Goal: Information Seeking & Learning: Understand process/instructions

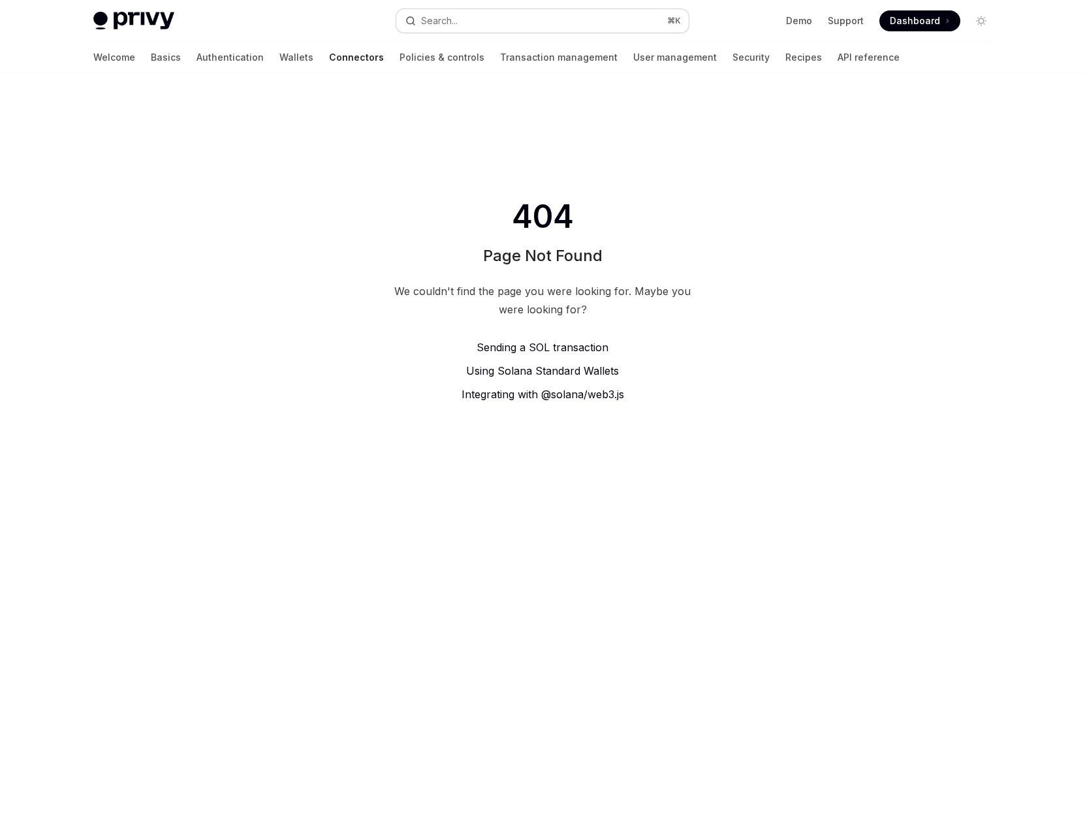
click at [583, 23] on button "Search... ⌘ K" at bounding box center [542, 21] width 292 height 24
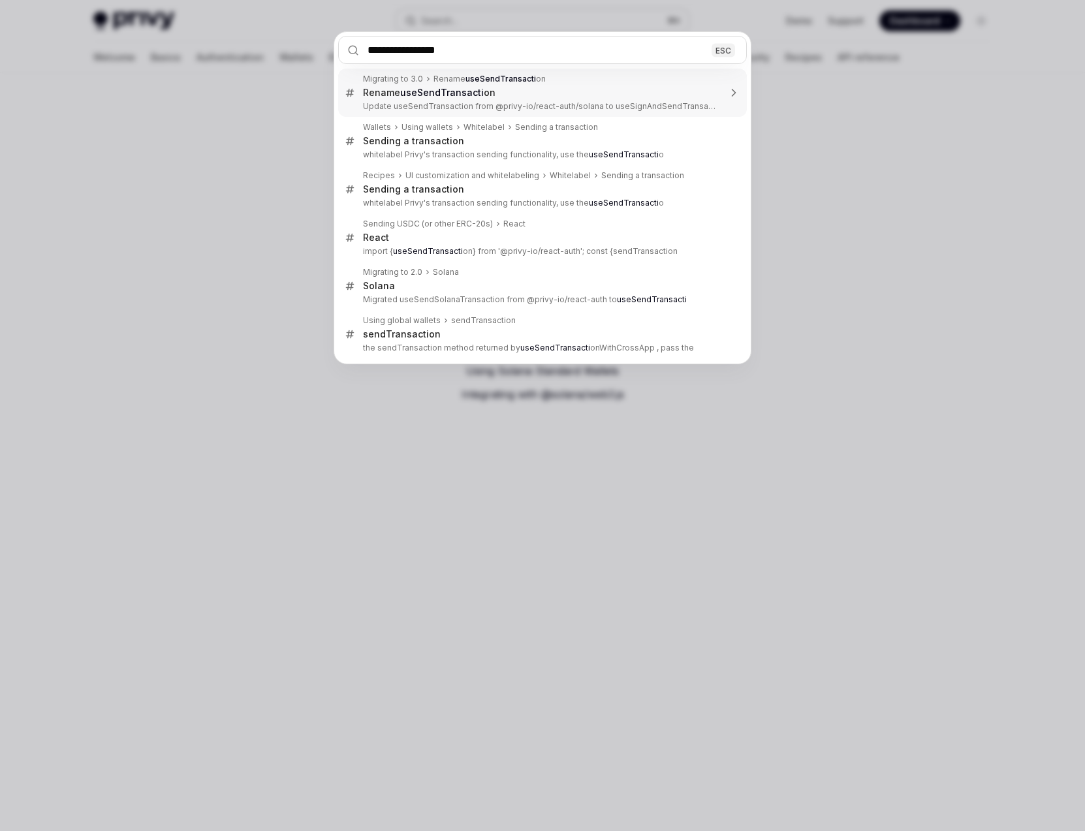
type input "**********"
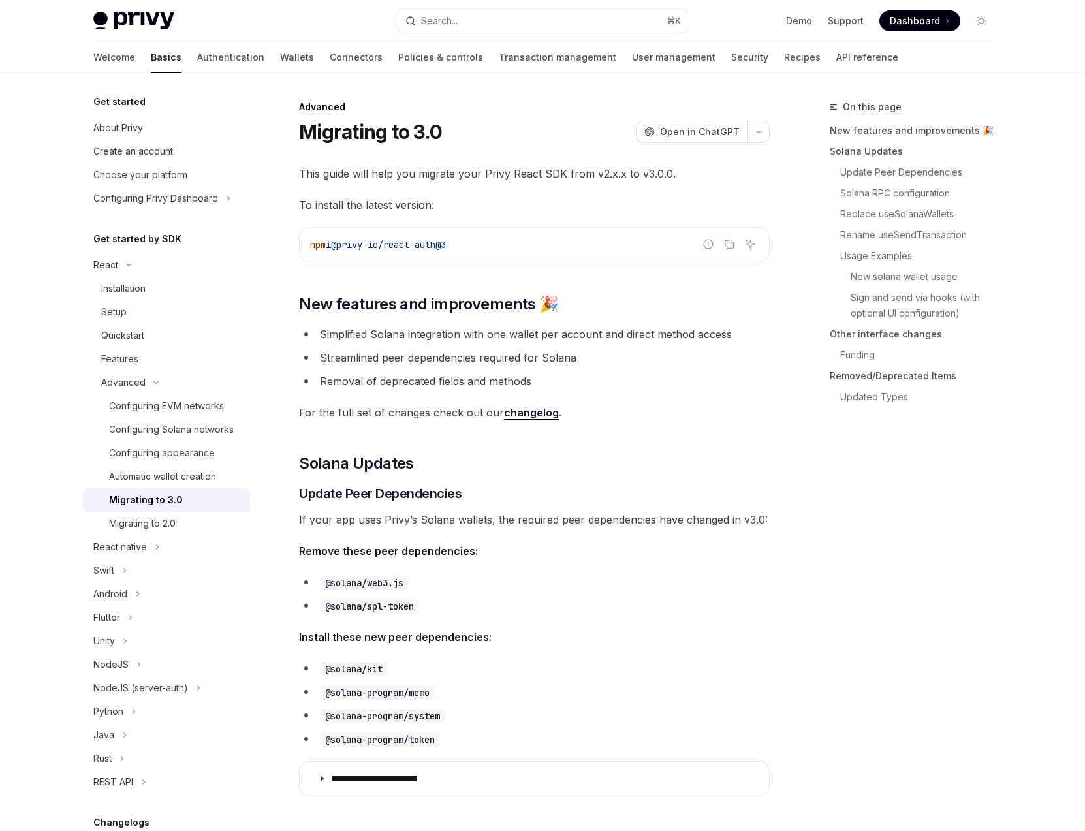
type textarea "*"
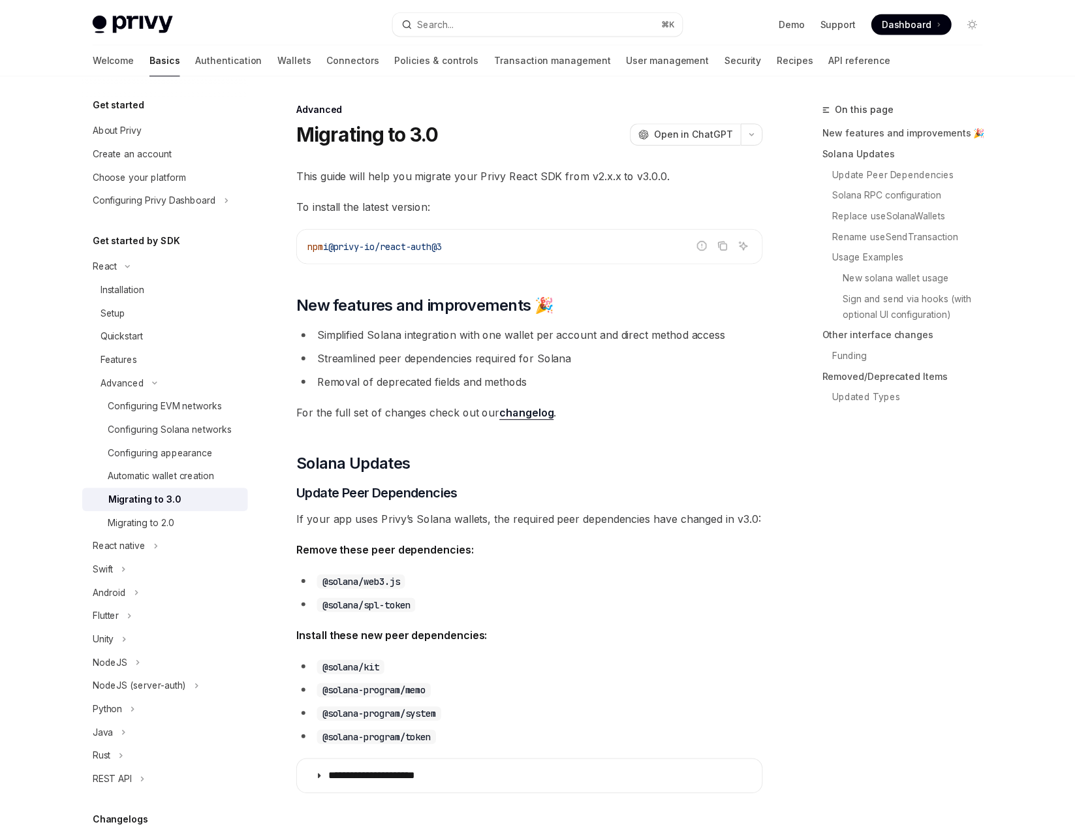
scroll to position [1991, 0]
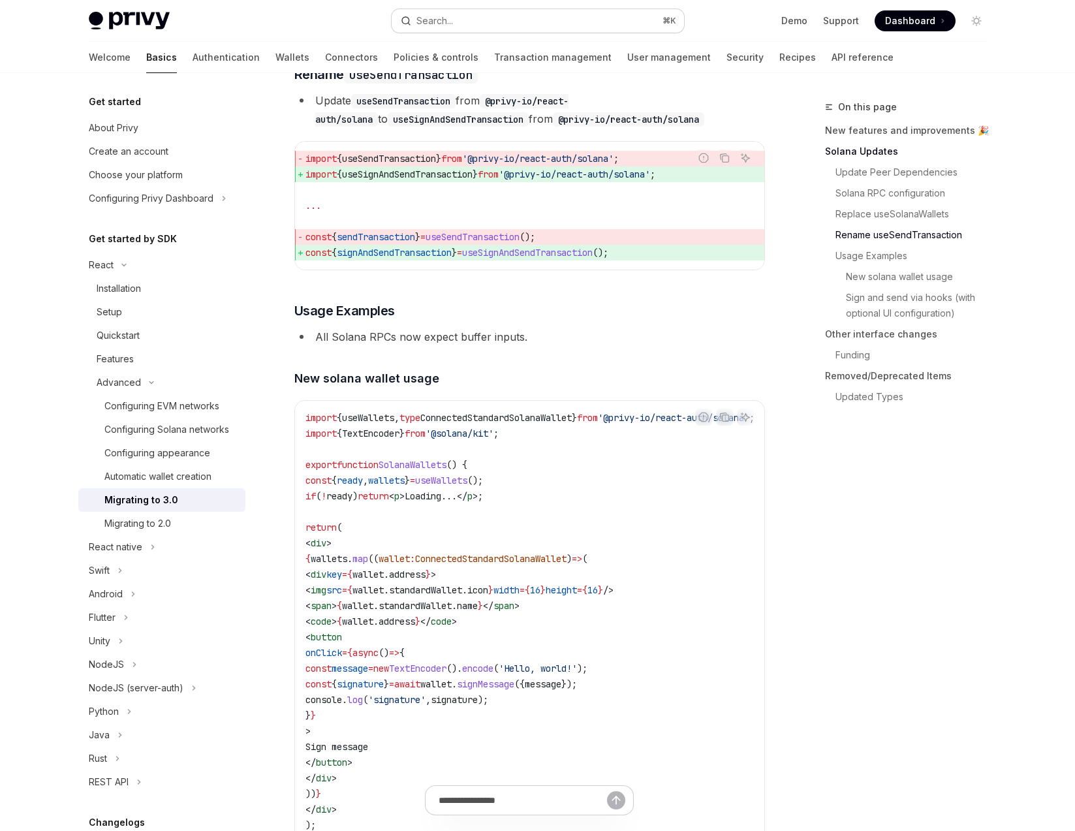
click at [485, 18] on button "Search... ⌘ K" at bounding box center [538, 21] width 292 height 24
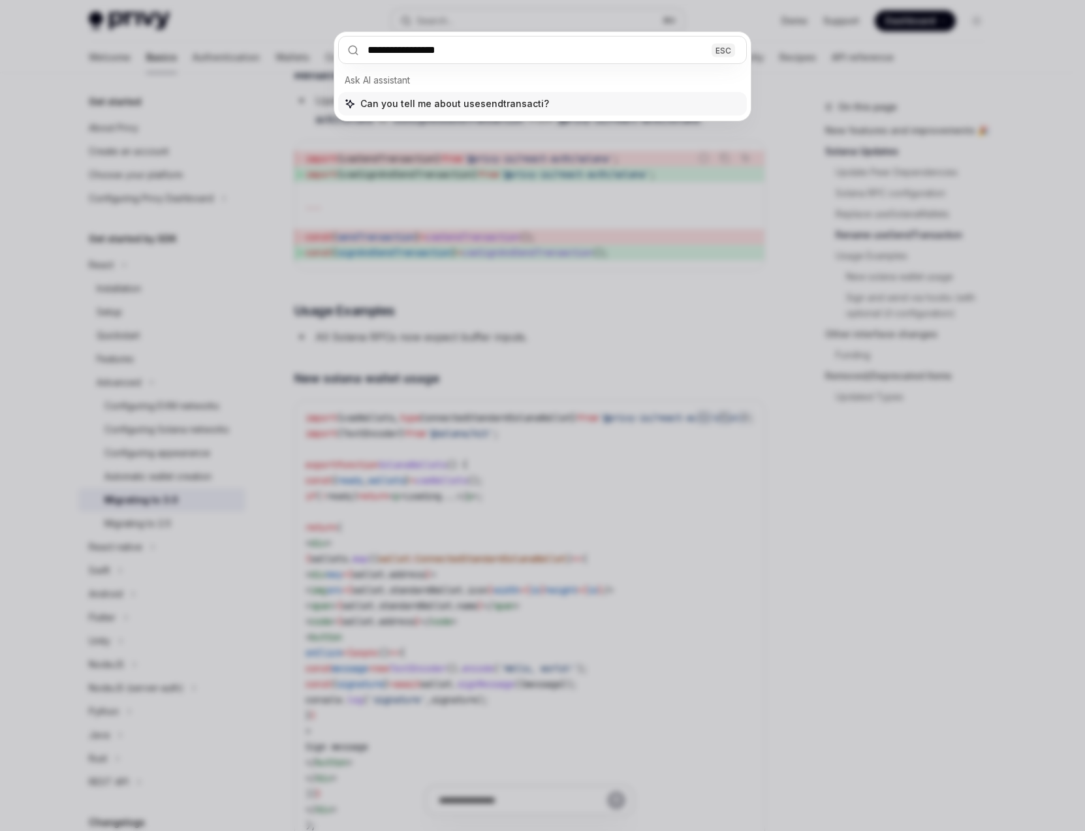
type input "**********"
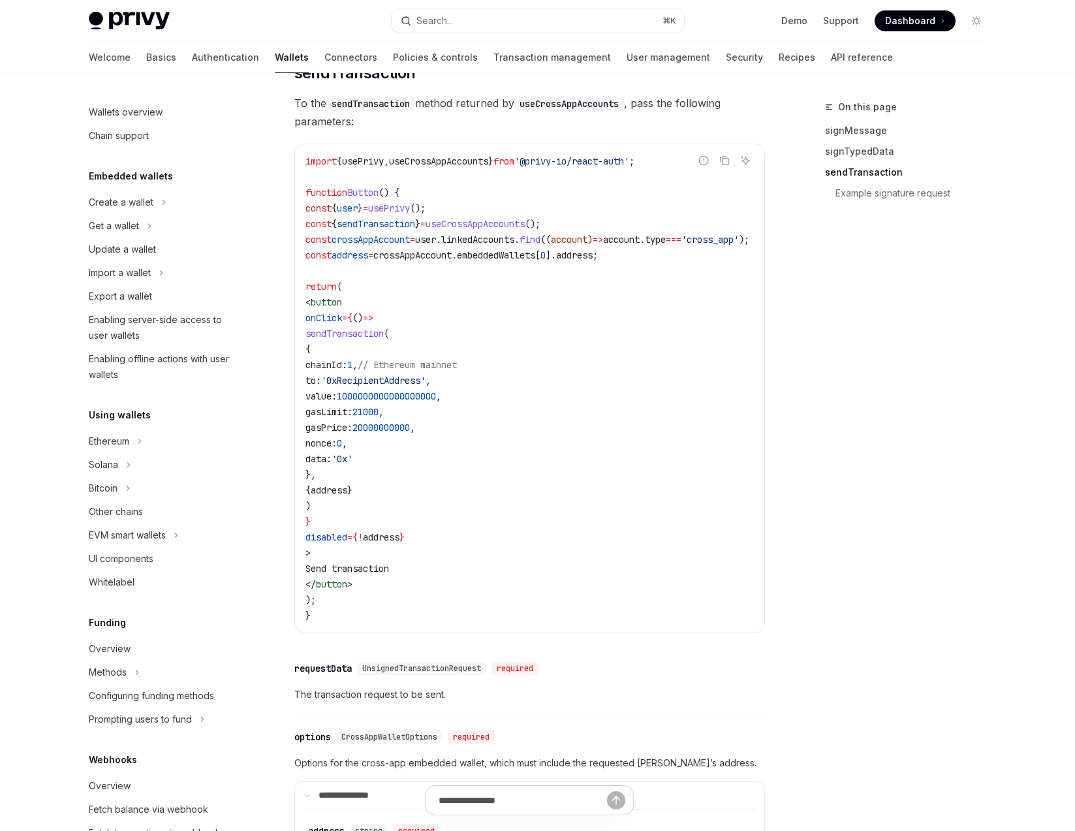
scroll to position [455, 0]
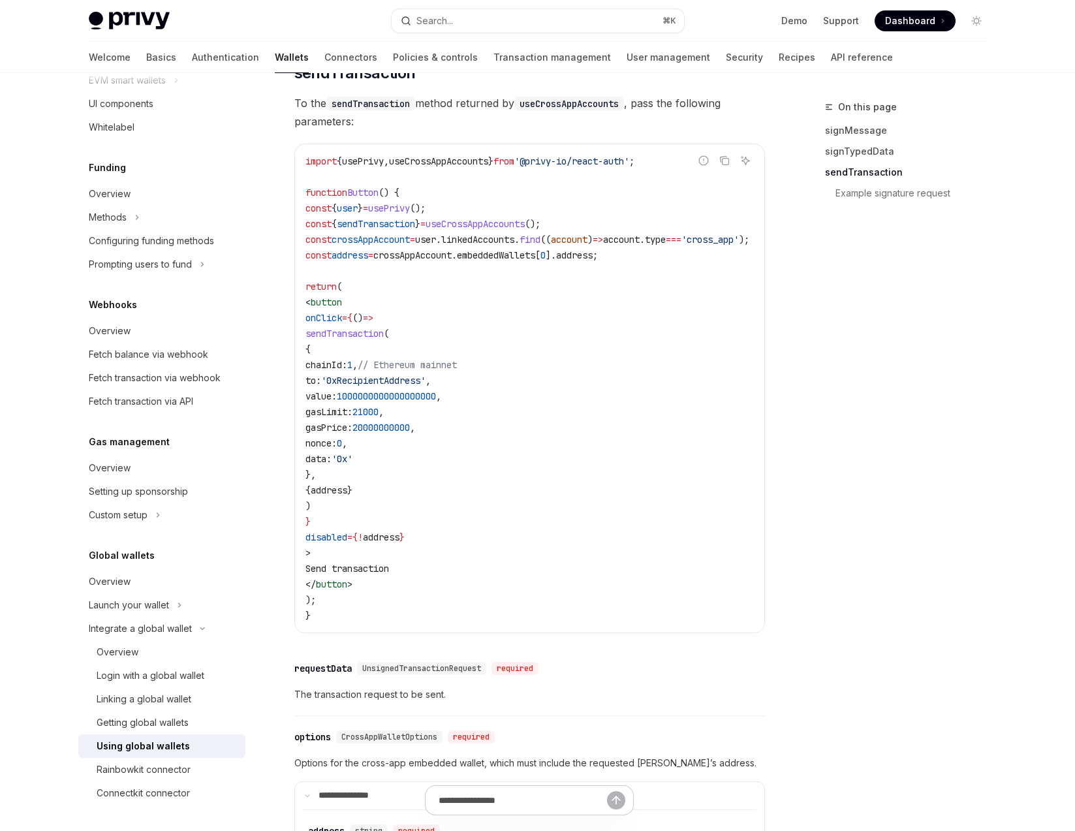
click at [384, 339] on span "sendTransaction" at bounding box center [345, 334] width 78 height 12
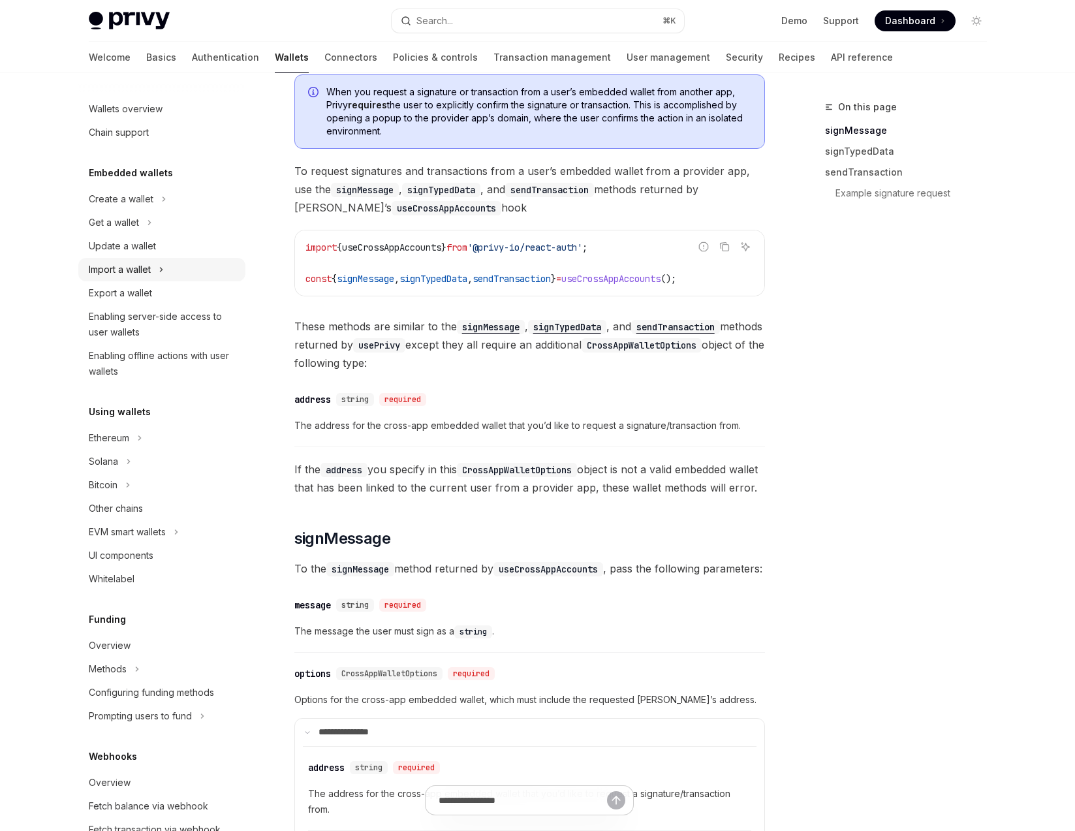
scroll to position [0, 0]
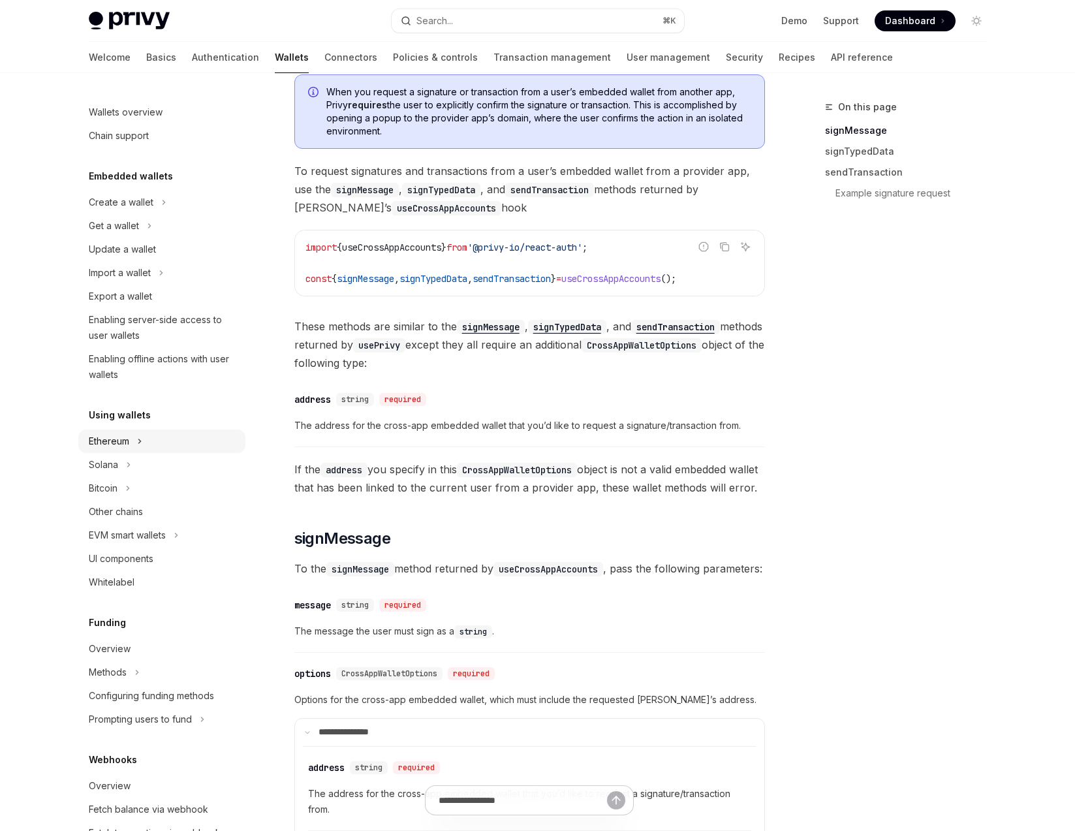
click at [148, 439] on button "Ethereum" at bounding box center [161, 442] width 167 height 24
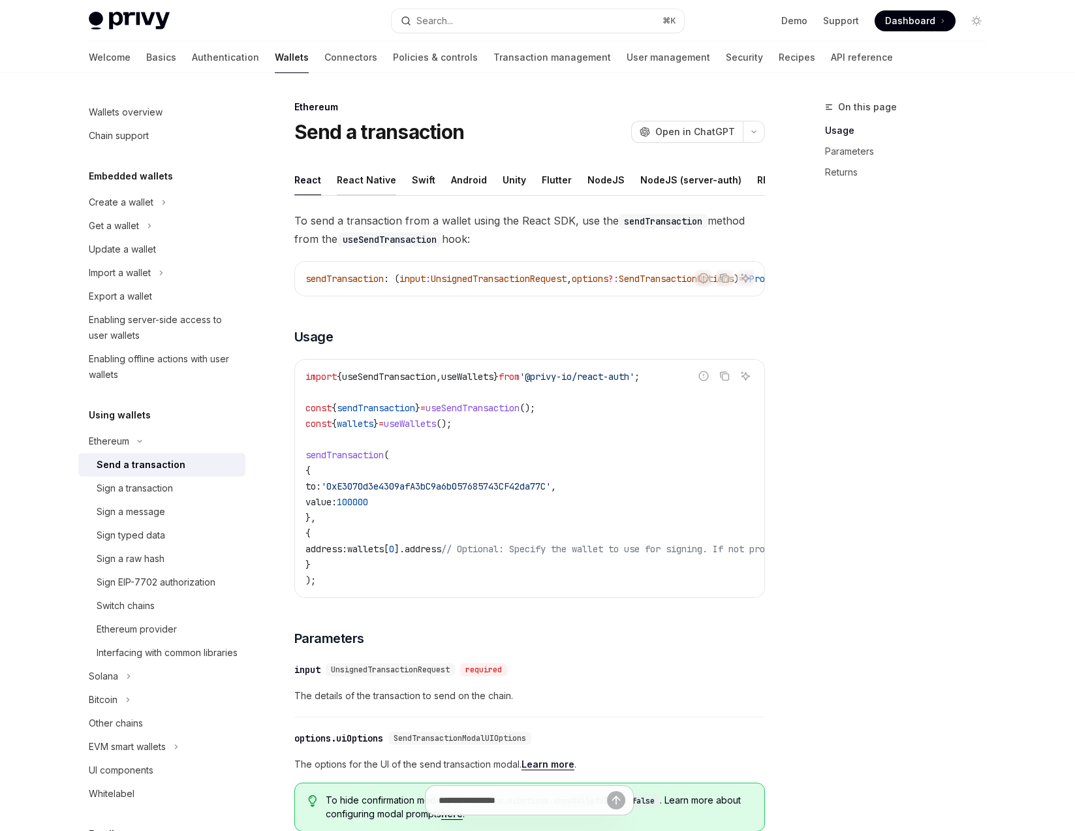
click at [368, 189] on button "React Native" at bounding box center [366, 180] width 59 height 31
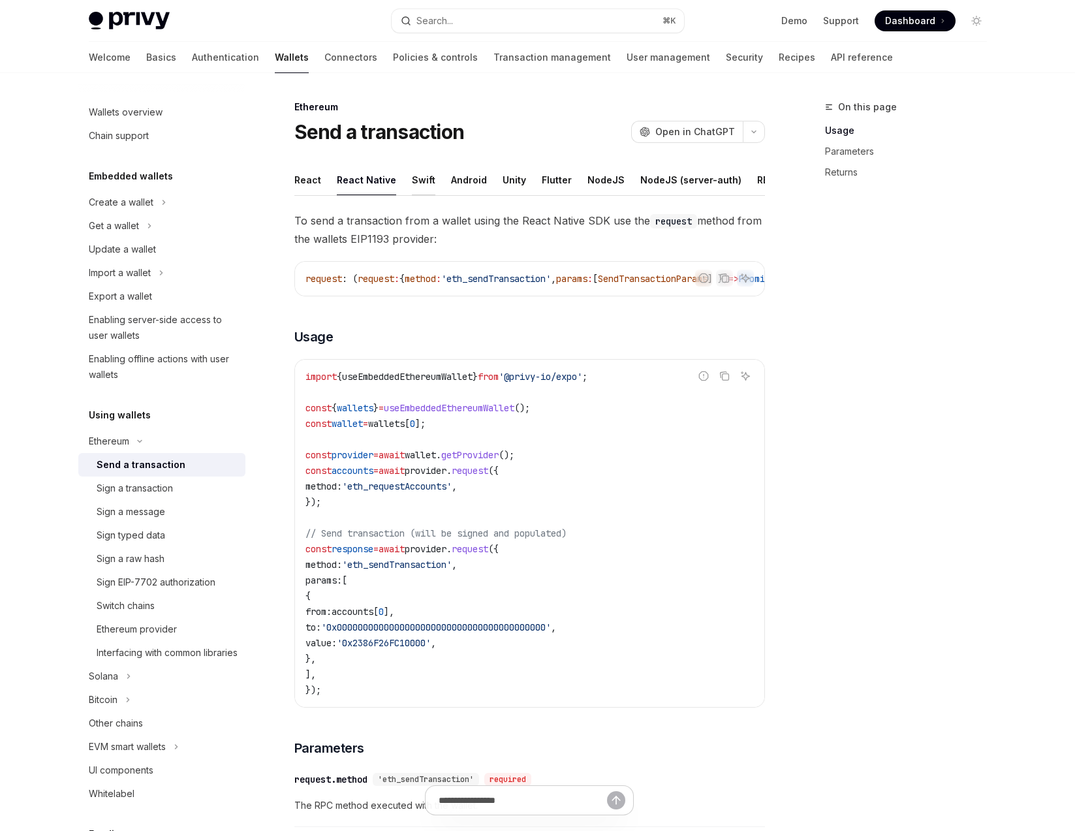
click at [412, 182] on button "Swift" at bounding box center [424, 180] width 24 height 31
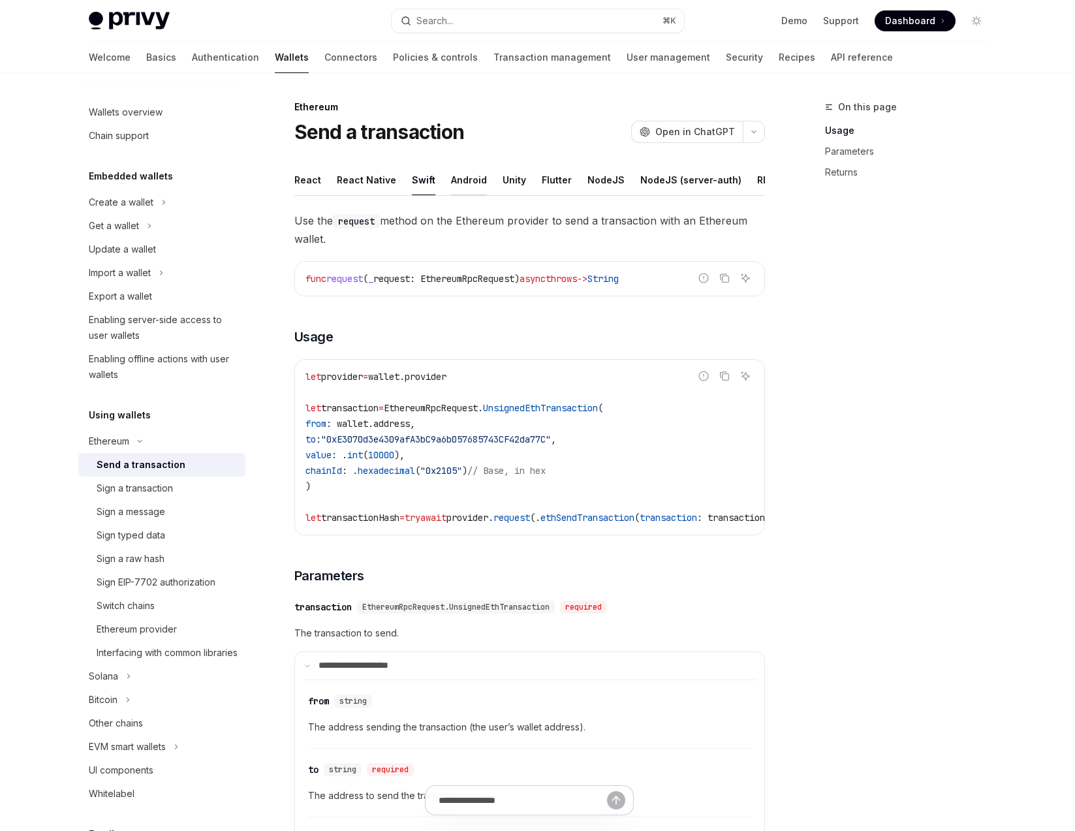
click at [457, 181] on button "Android" at bounding box center [469, 180] width 36 height 31
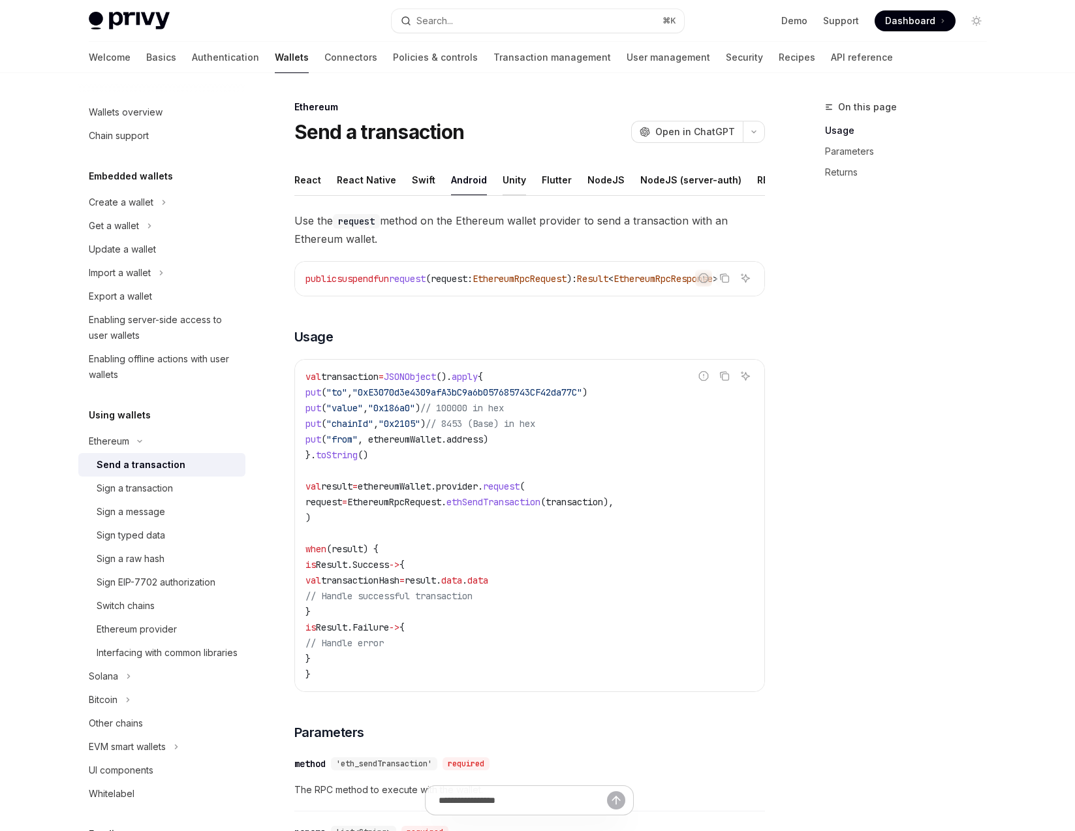
click at [503, 179] on button "Unity" at bounding box center [515, 180] width 24 height 31
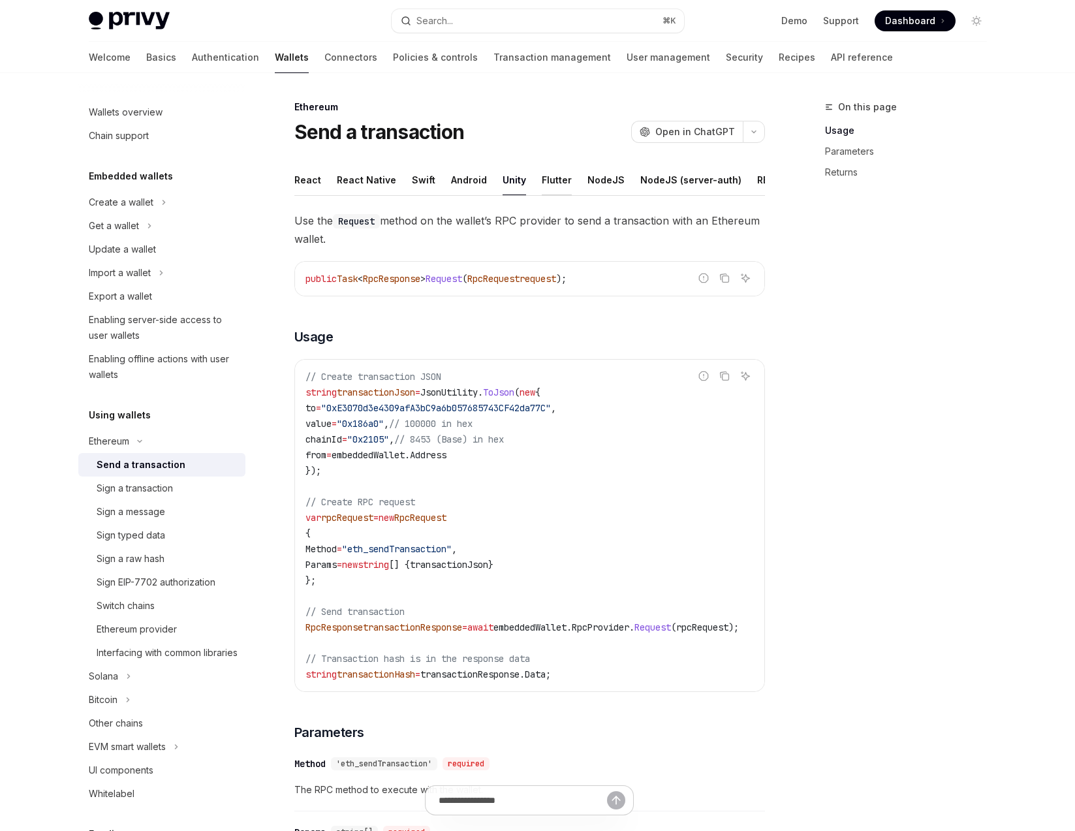
click at [546, 178] on button "Flutter" at bounding box center [557, 180] width 30 height 31
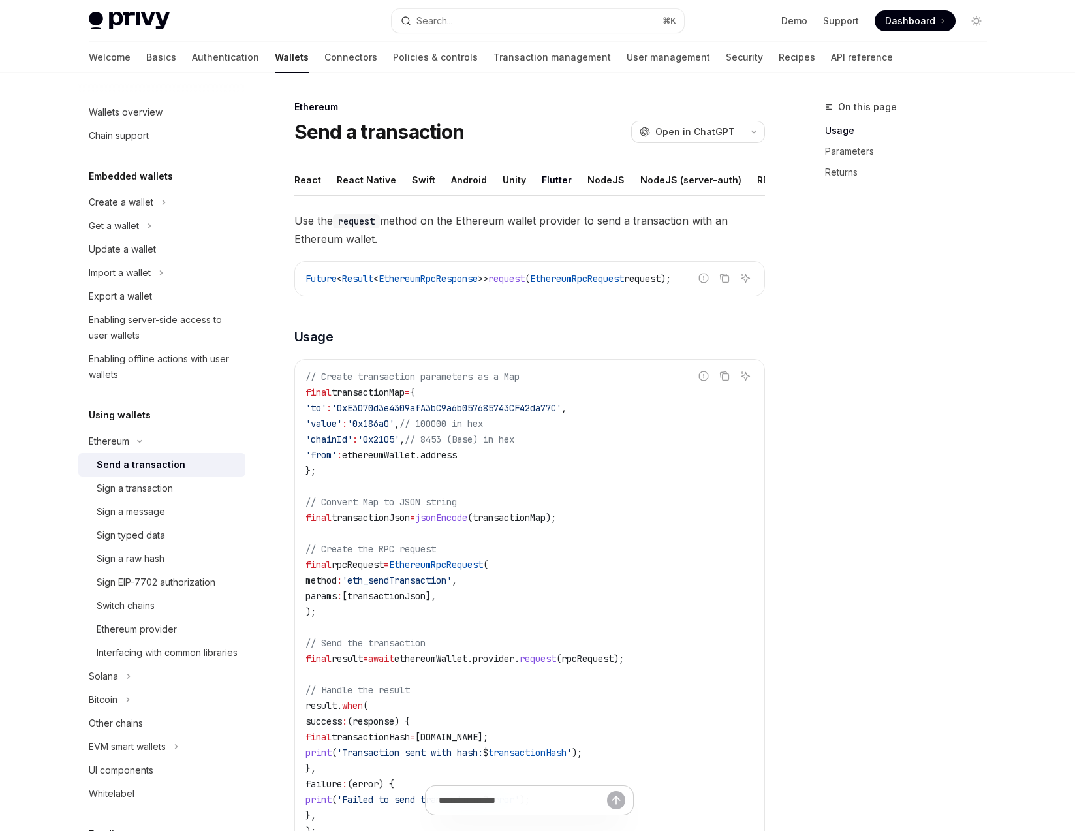
click at [588, 176] on button "NodeJS" at bounding box center [606, 180] width 37 height 31
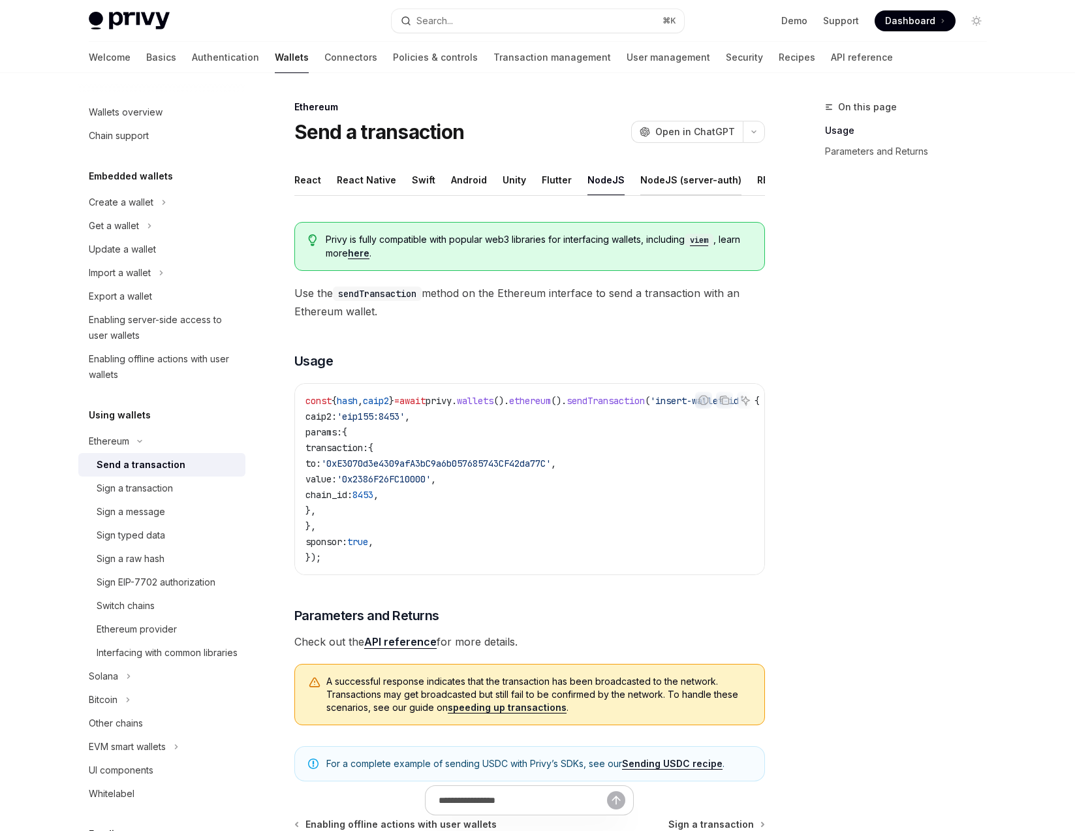
click at [657, 181] on button "NodeJS (server-auth)" at bounding box center [690, 180] width 101 height 31
type textarea "*"
click at [465, 36] on div "Privy Docs home page Search... ⌘ K Demo Support Dashboard Dashboard Search..." at bounding box center [538, 21] width 898 height 42
click at [465, 25] on button "Search... ⌘ K" at bounding box center [538, 21] width 292 height 24
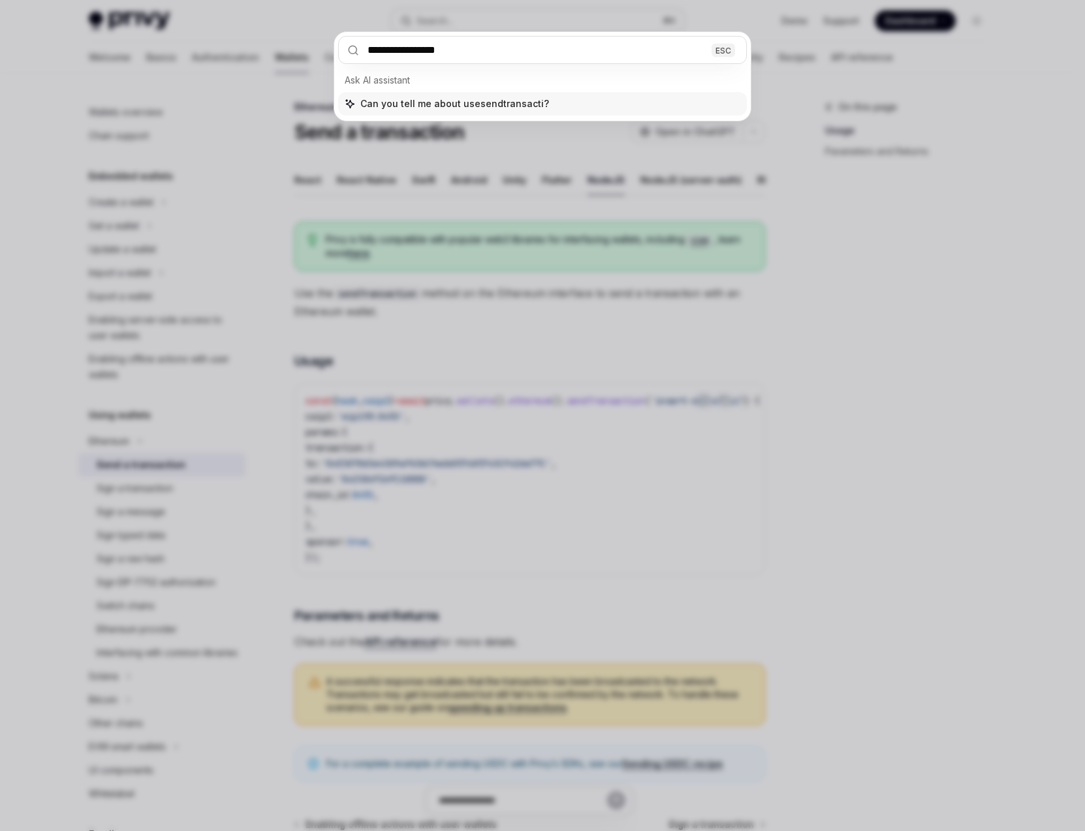
type input "**********"
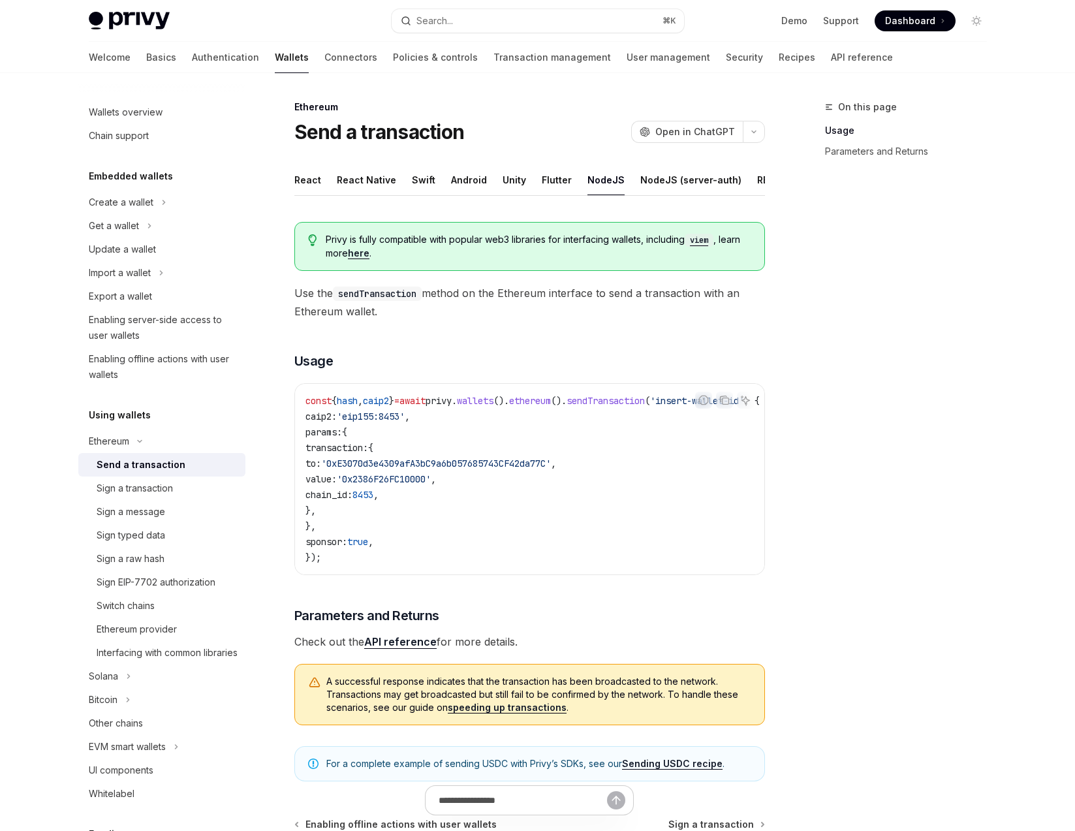
type textarea "*"
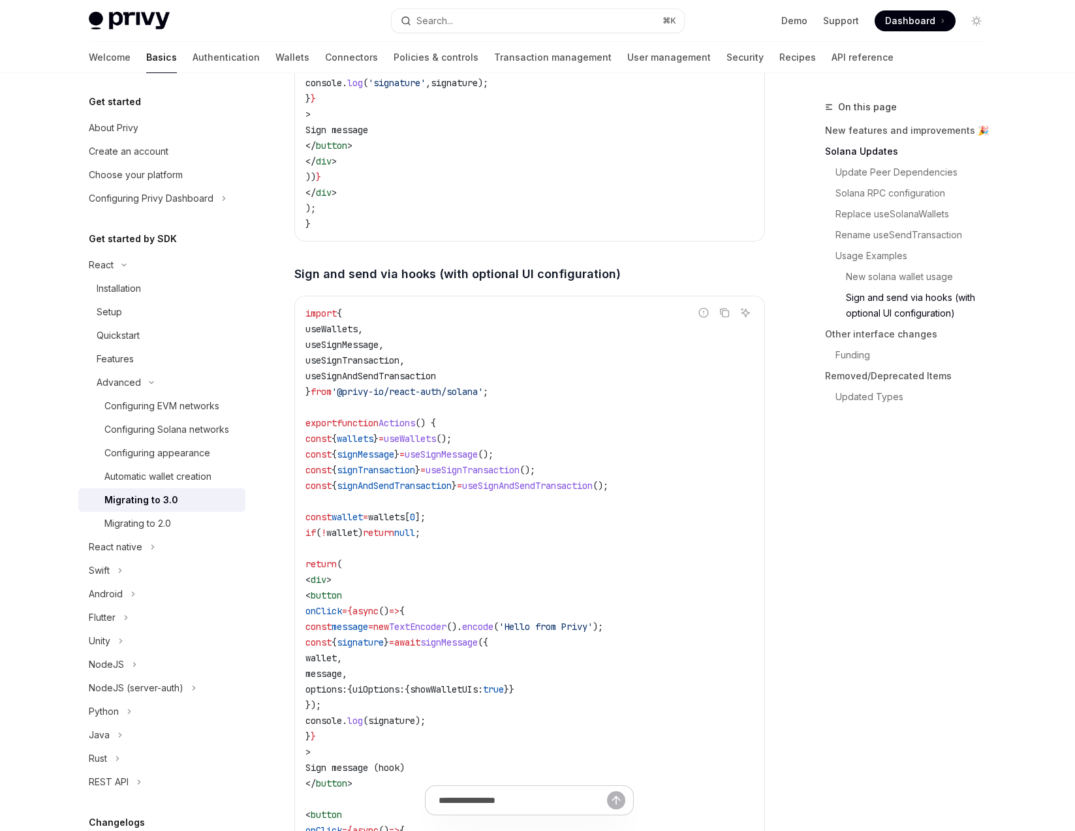
scroll to position [3345, 0]
